Goal: Check status: Check status

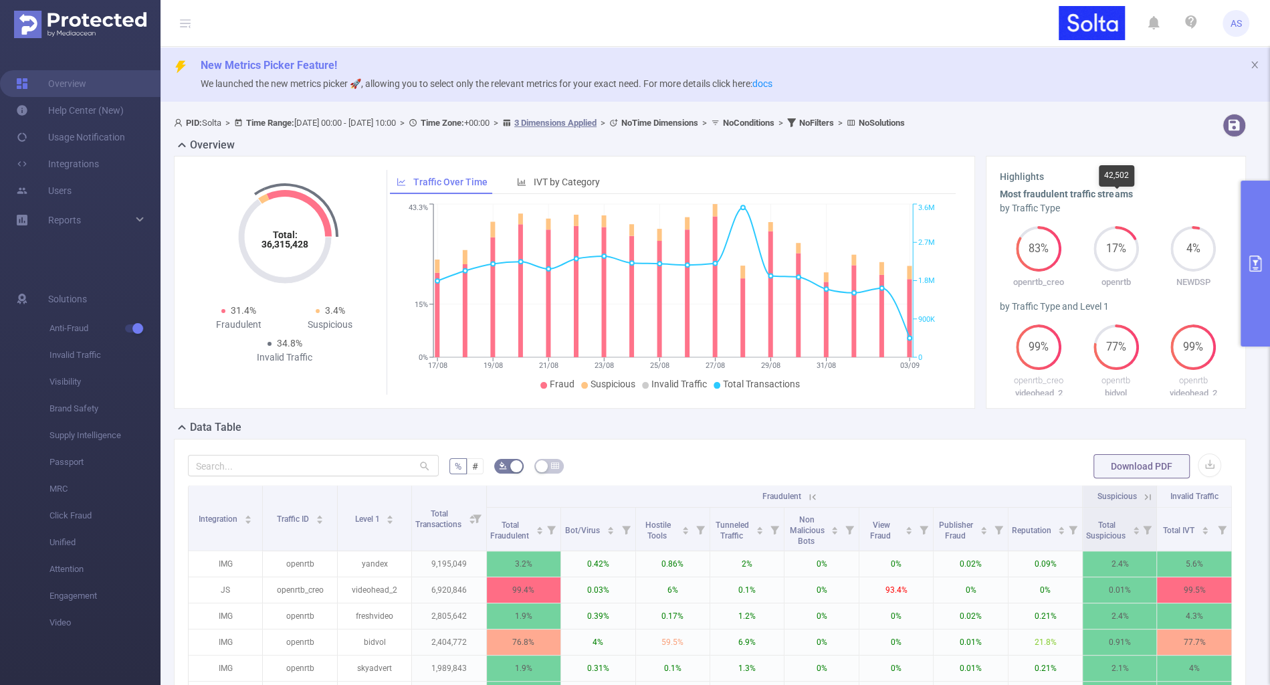
scroll to position [0, 3]
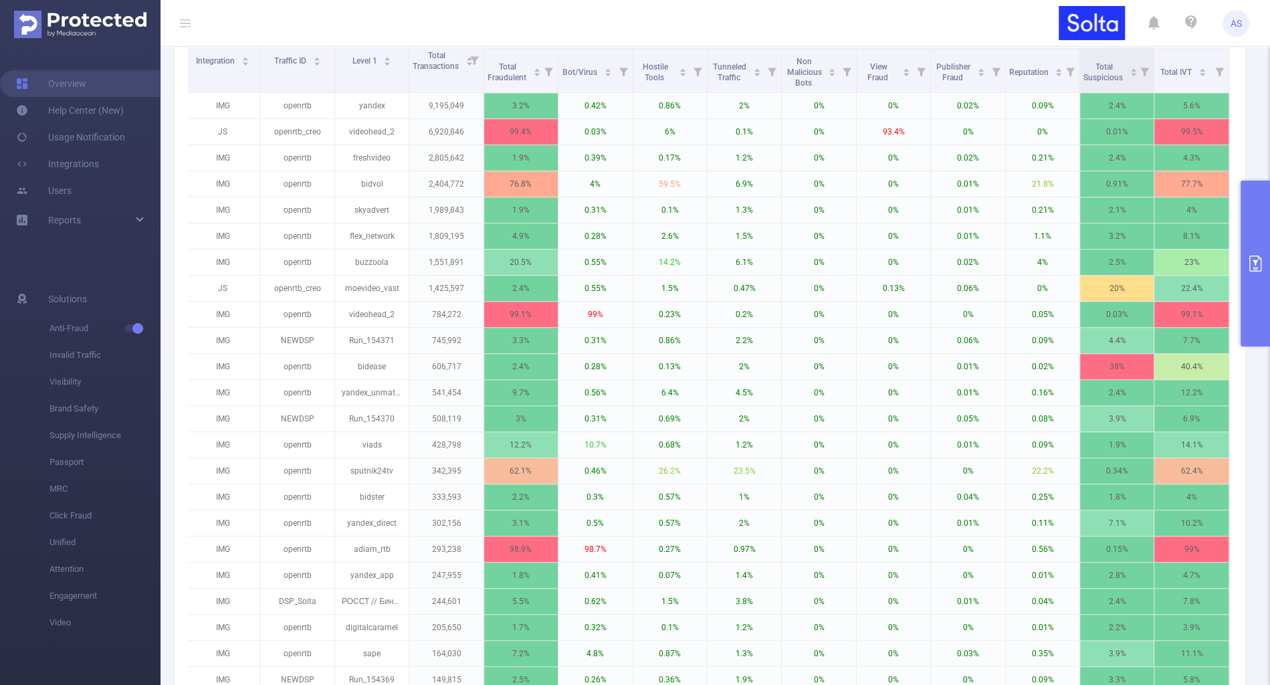
click at [1246, 272] on button "primary" at bounding box center [1255, 264] width 29 height 166
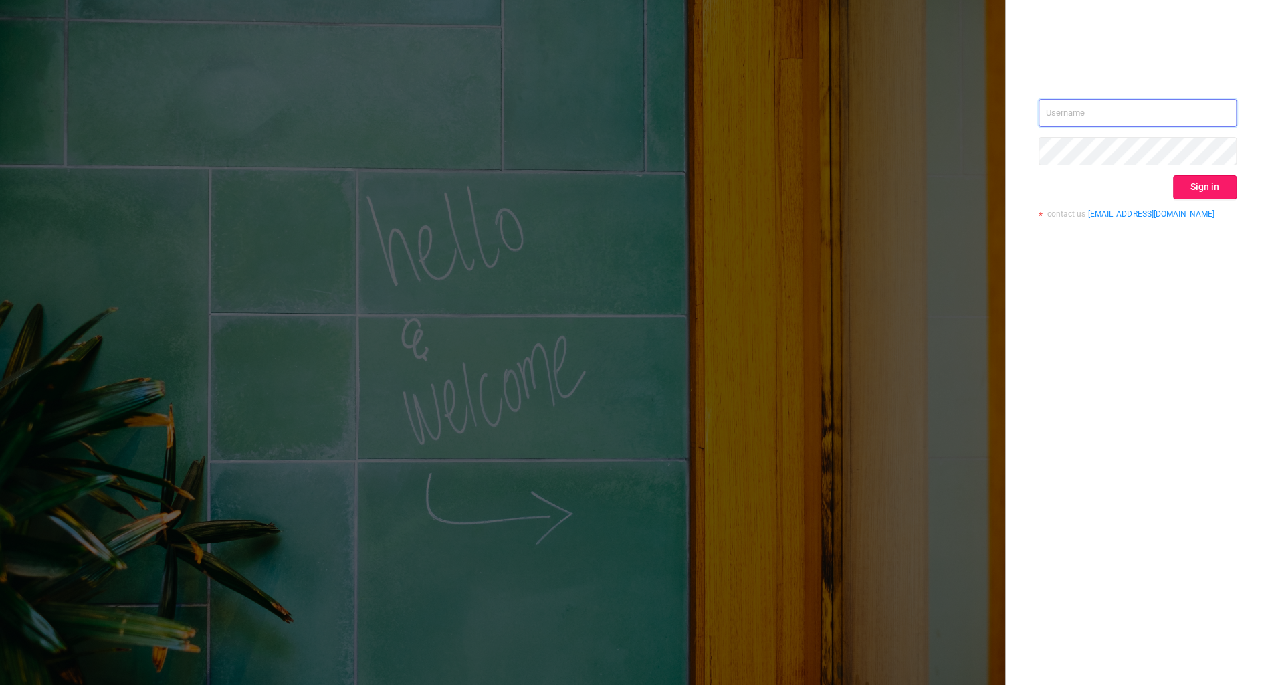
type input "alexey@solta.io"
click at [1198, 191] on button "Sign in" at bounding box center [1205, 187] width 64 height 24
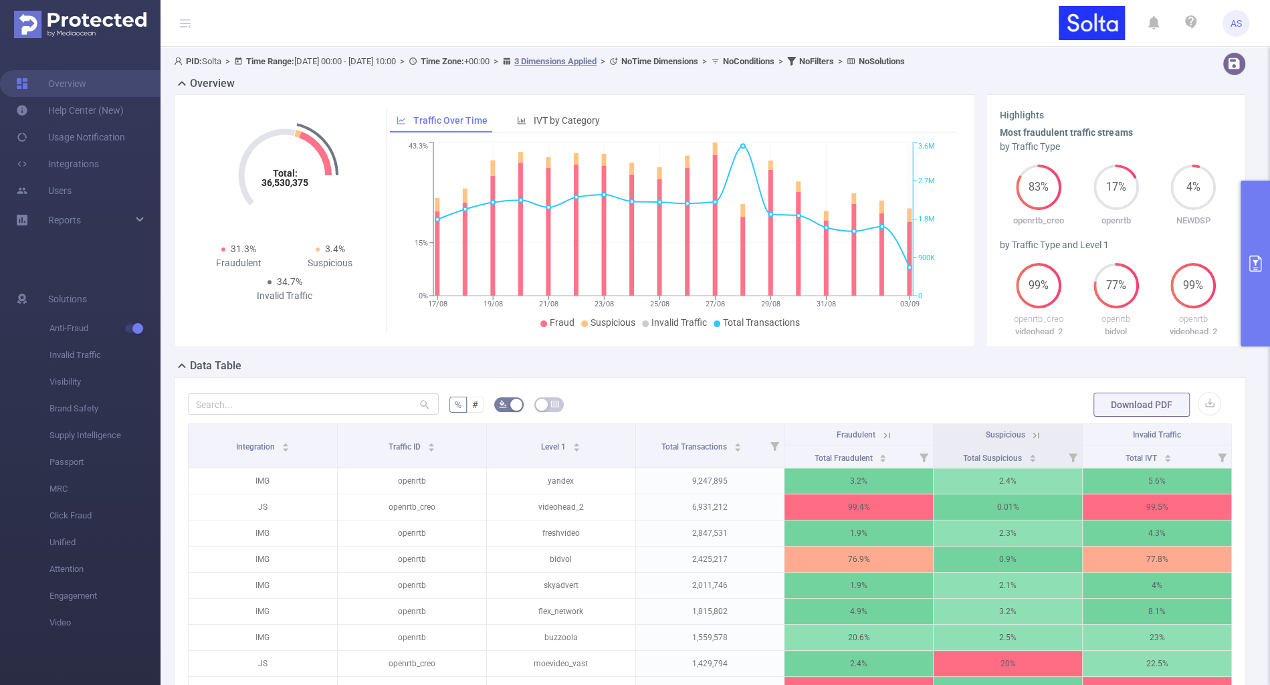
click at [1254, 256] on icon "primary" at bounding box center [1256, 264] width 12 height 16
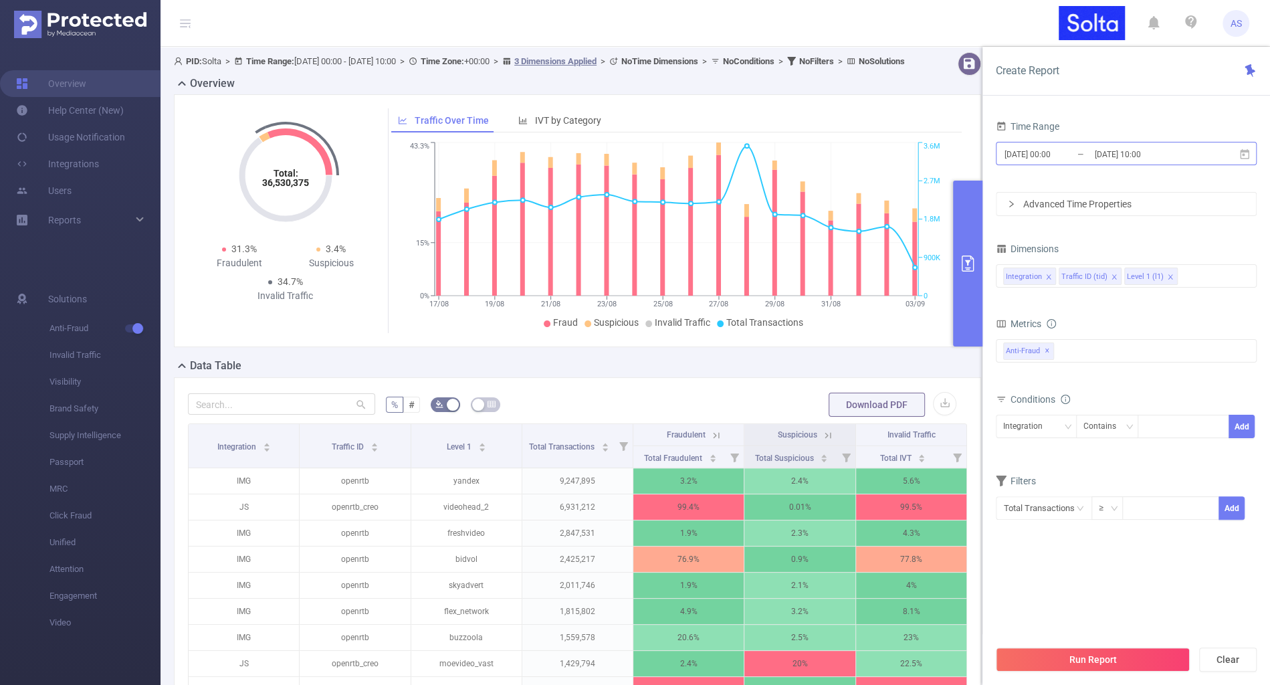
click at [1064, 151] on input "[DATE] 00:00" at bounding box center [1057, 154] width 108 height 18
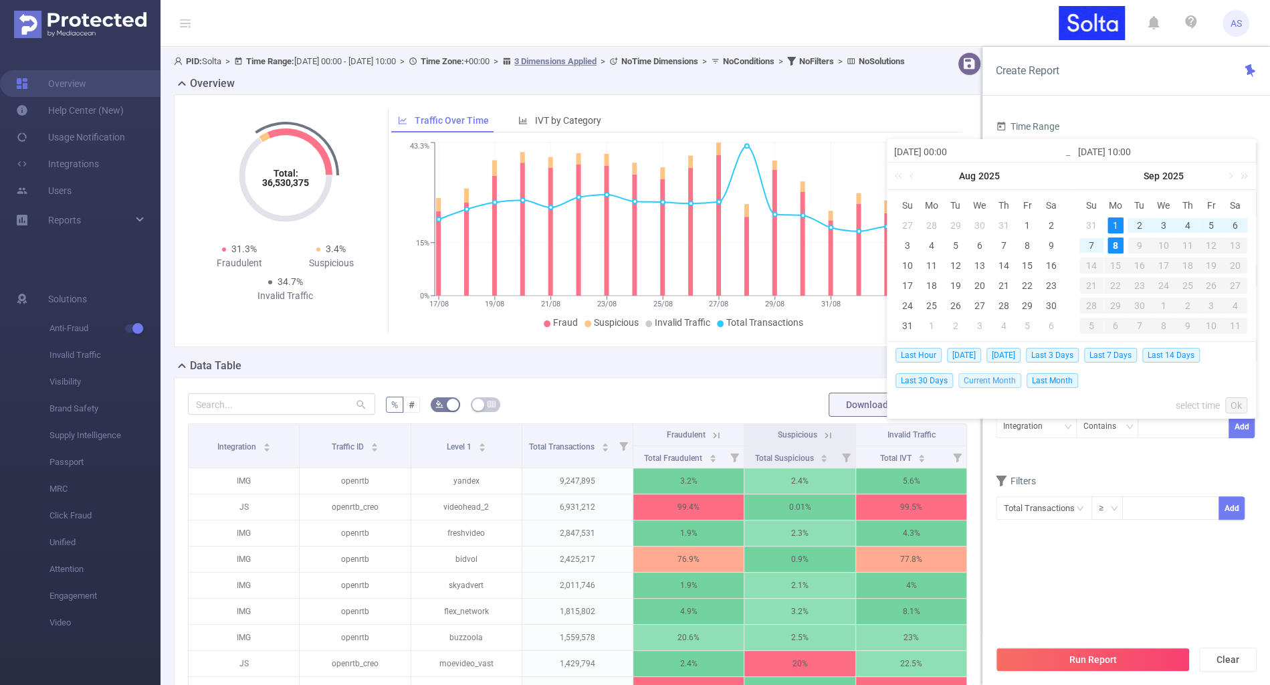
click at [991, 382] on span "Current Month" at bounding box center [990, 380] width 63 height 15
type input "2025-09-01 00:00"
type input "2025-09-08 07:59"
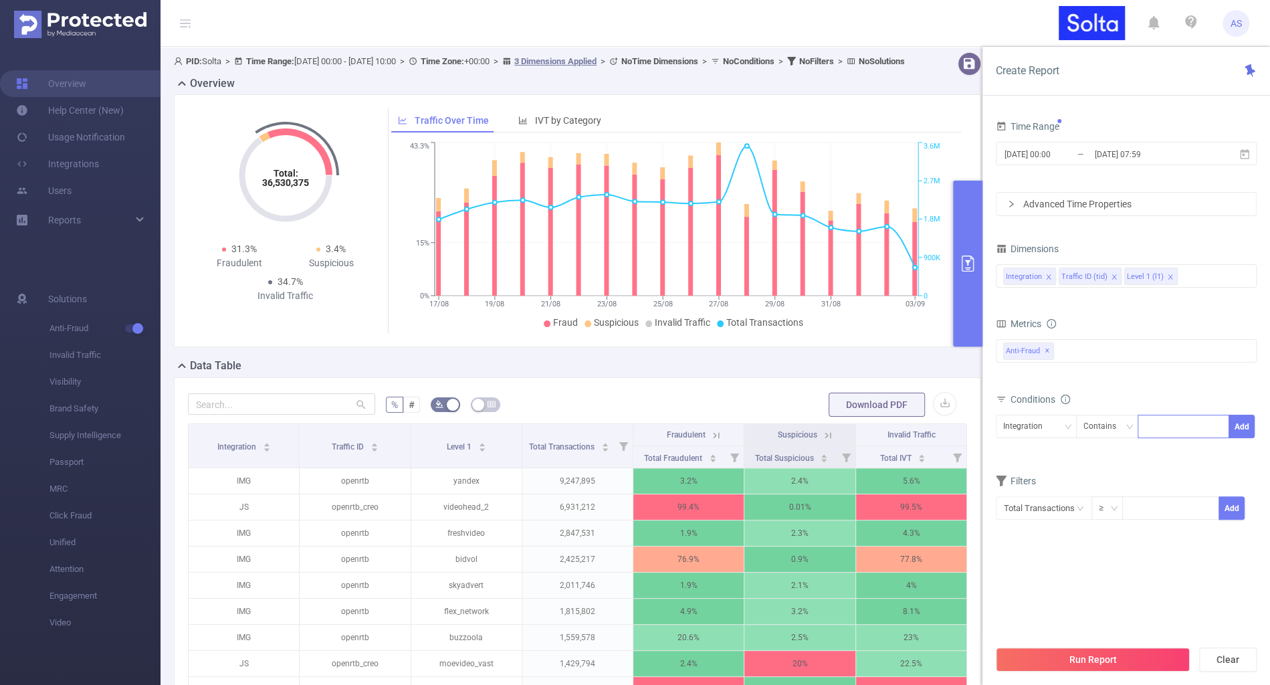
click at [1151, 421] on div at bounding box center [1183, 426] width 77 height 22
click at [1047, 423] on div "Integration" at bounding box center [1027, 426] width 49 height 22
click at [1035, 495] on li "Level 1 (l1)" at bounding box center [1035, 494] width 81 height 21
click at [1165, 431] on div at bounding box center [1183, 426] width 77 height 22
type input "widd"
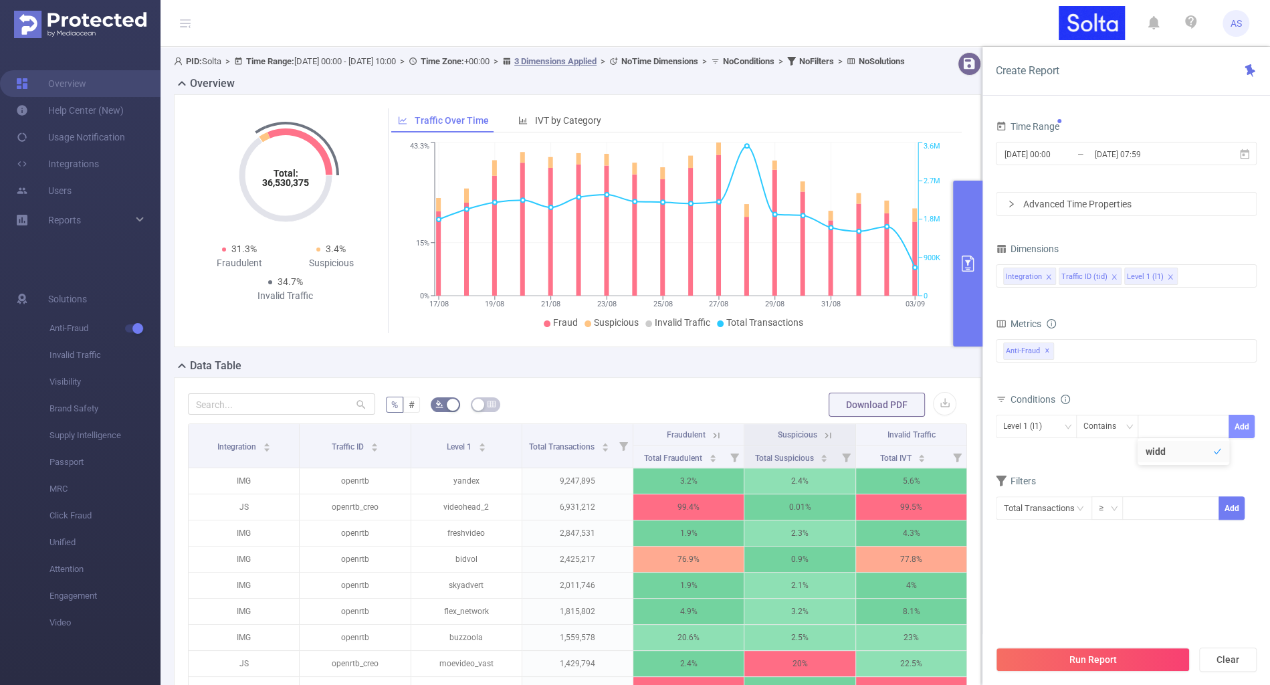
click at [1242, 422] on button "Add" at bounding box center [1242, 426] width 26 height 23
click at [1141, 663] on button "Run Report" at bounding box center [1093, 660] width 194 height 24
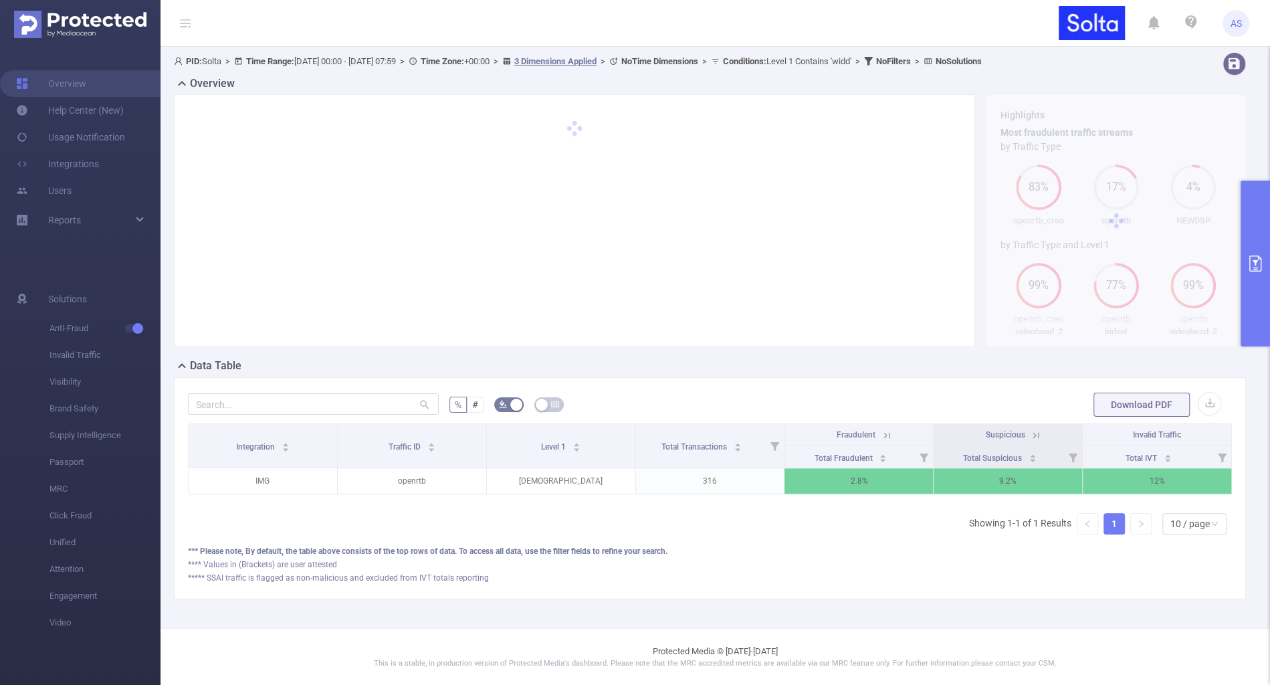
click at [1037, 433] on icon at bounding box center [1036, 435] width 12 height 12
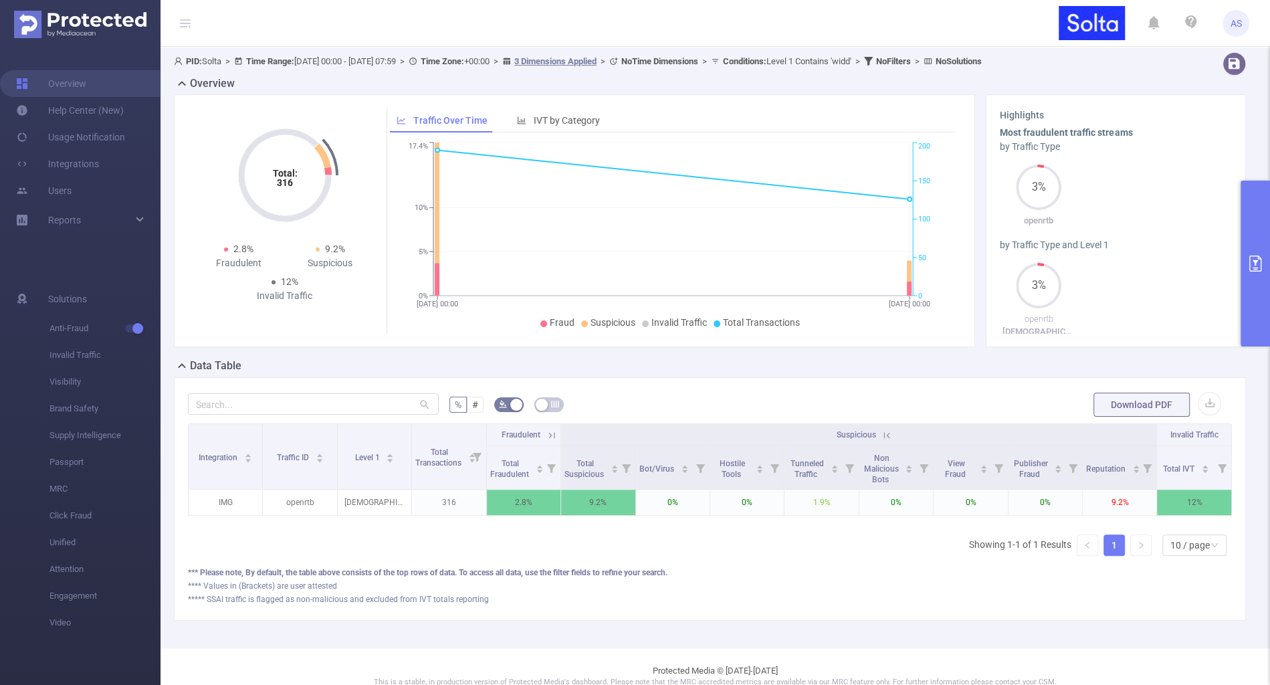
click at [888, 433] on icon at bounding box center [887, 435] width 6 height 6
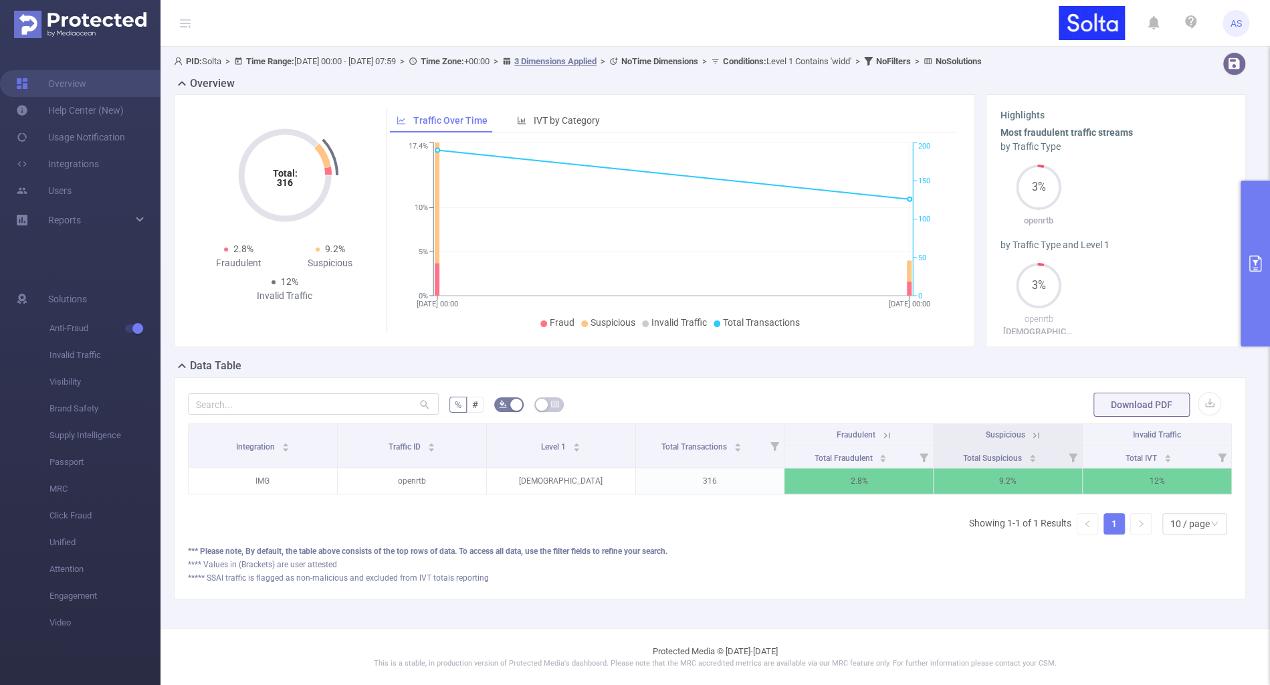
click at [1039, 432] on icon at bounding box center [1037, 435] width 6 height 6
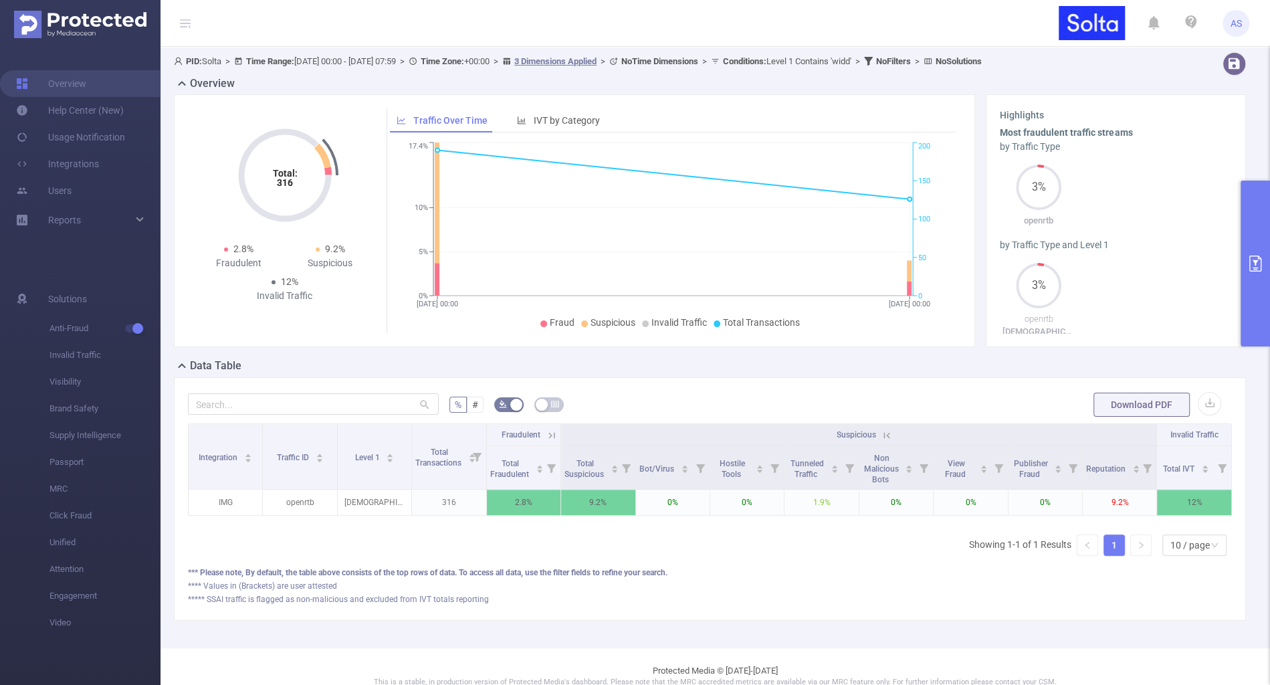
click at [890, 432] on icon at bounding box center [887, 435] width 6 height 6
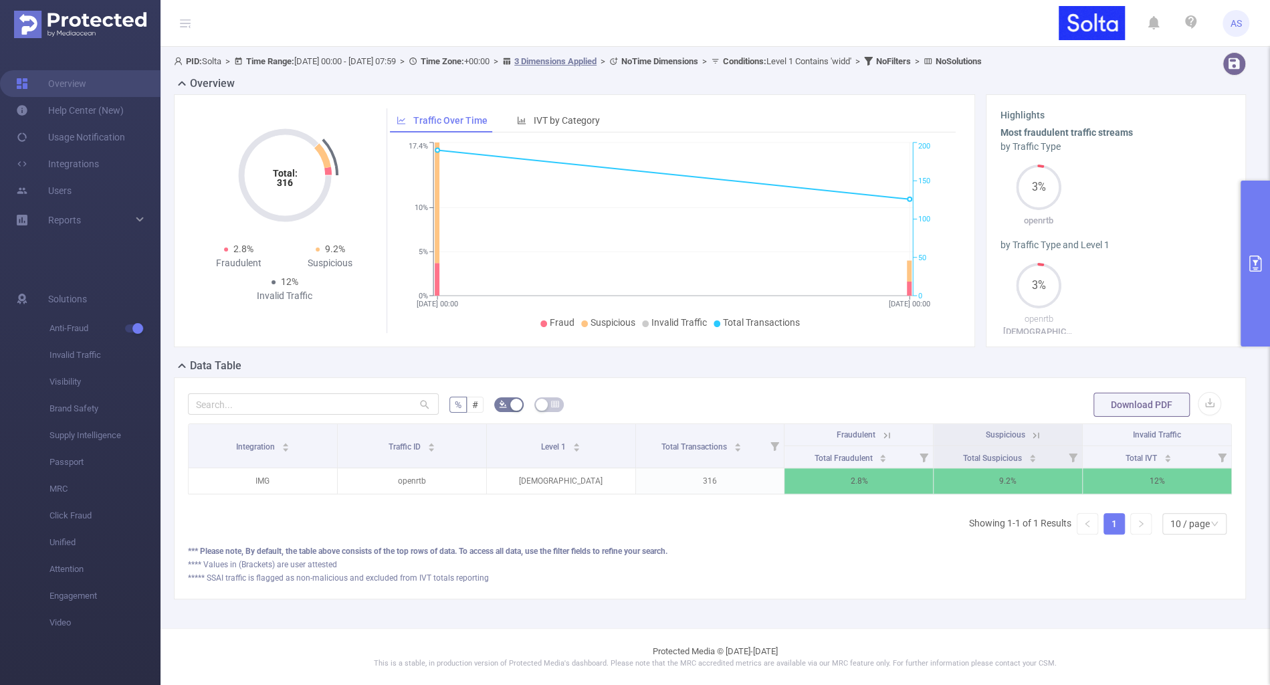
click at [1036, 433] on icon at bounding box center [1036, 435] width 12 height 12
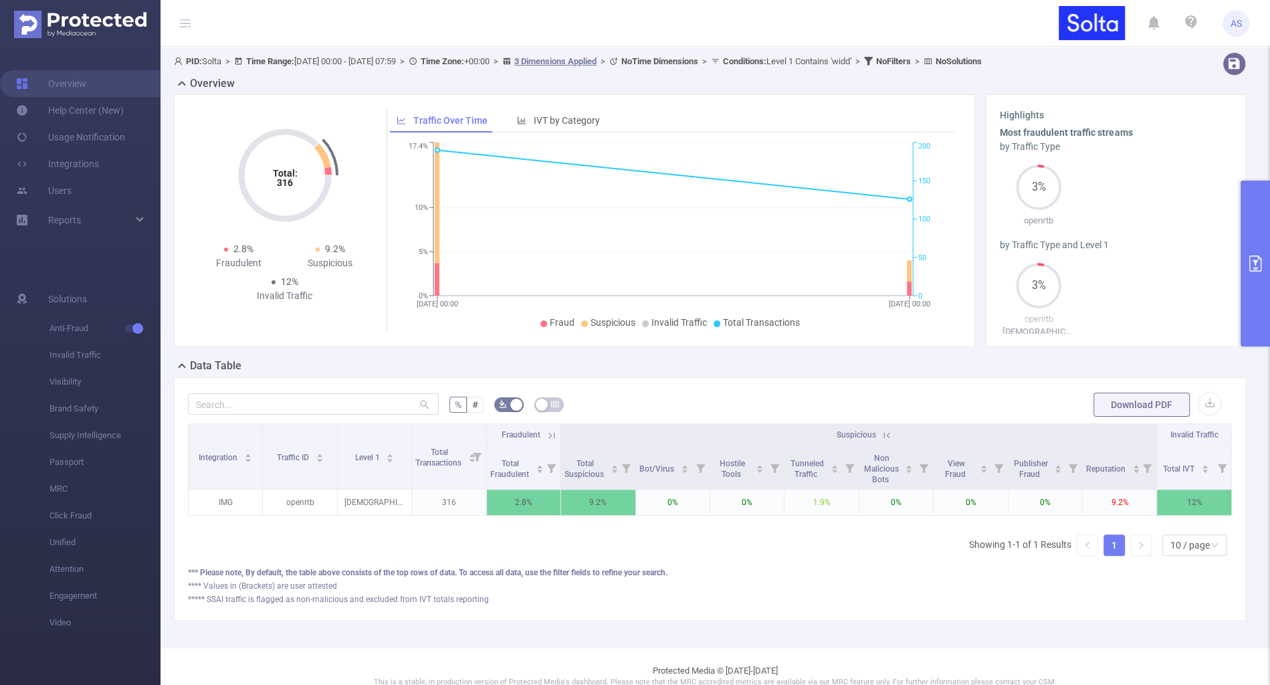
click at [882, 437] on icon at bounding box center [887, 435] width 12 height 12
